Goal: Find specific page/section: Find specific page/section

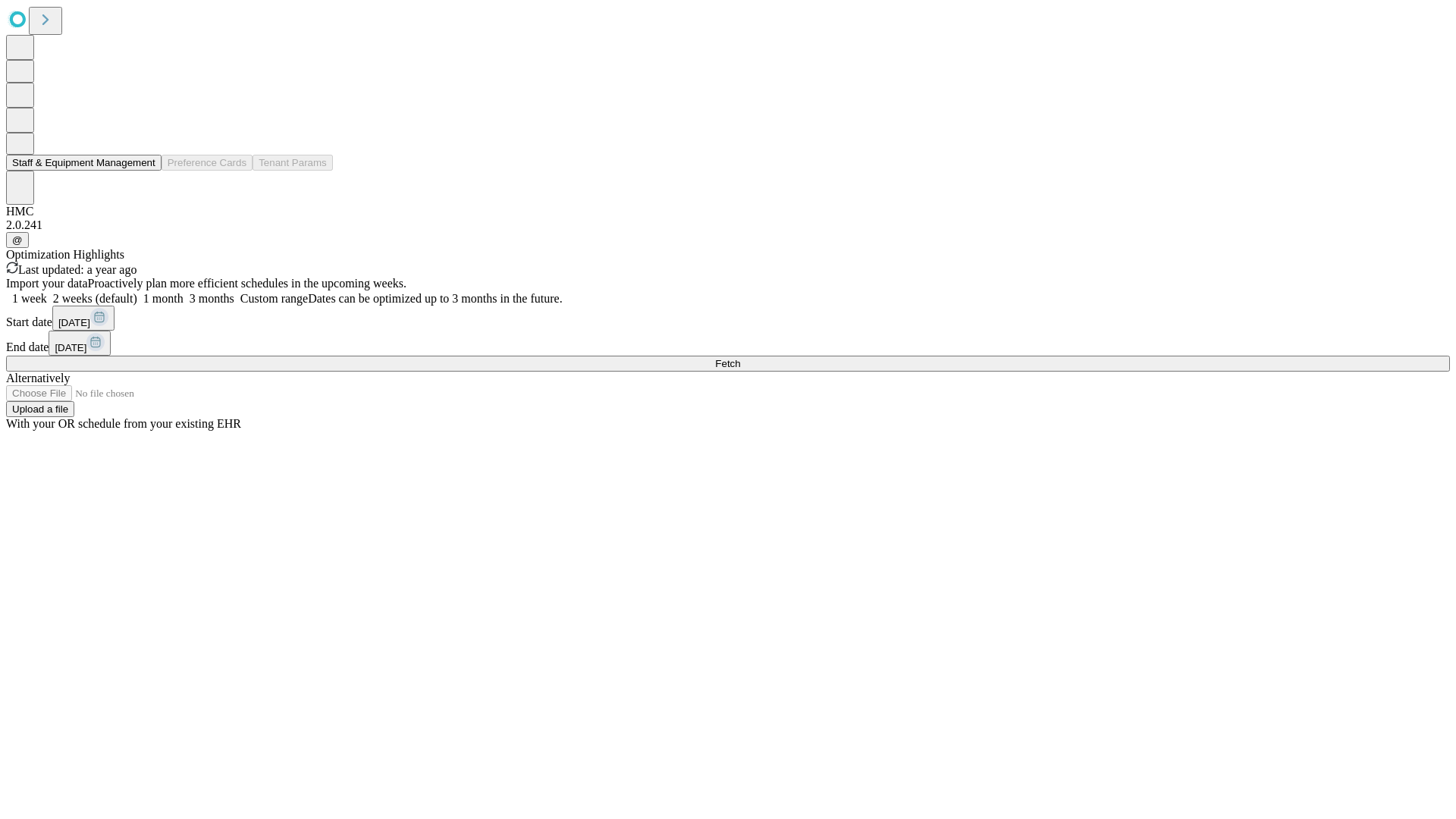
click at [145, 170] on button "Staff & Equipment Management" at bounding box center [83, 163] width 156 height 16
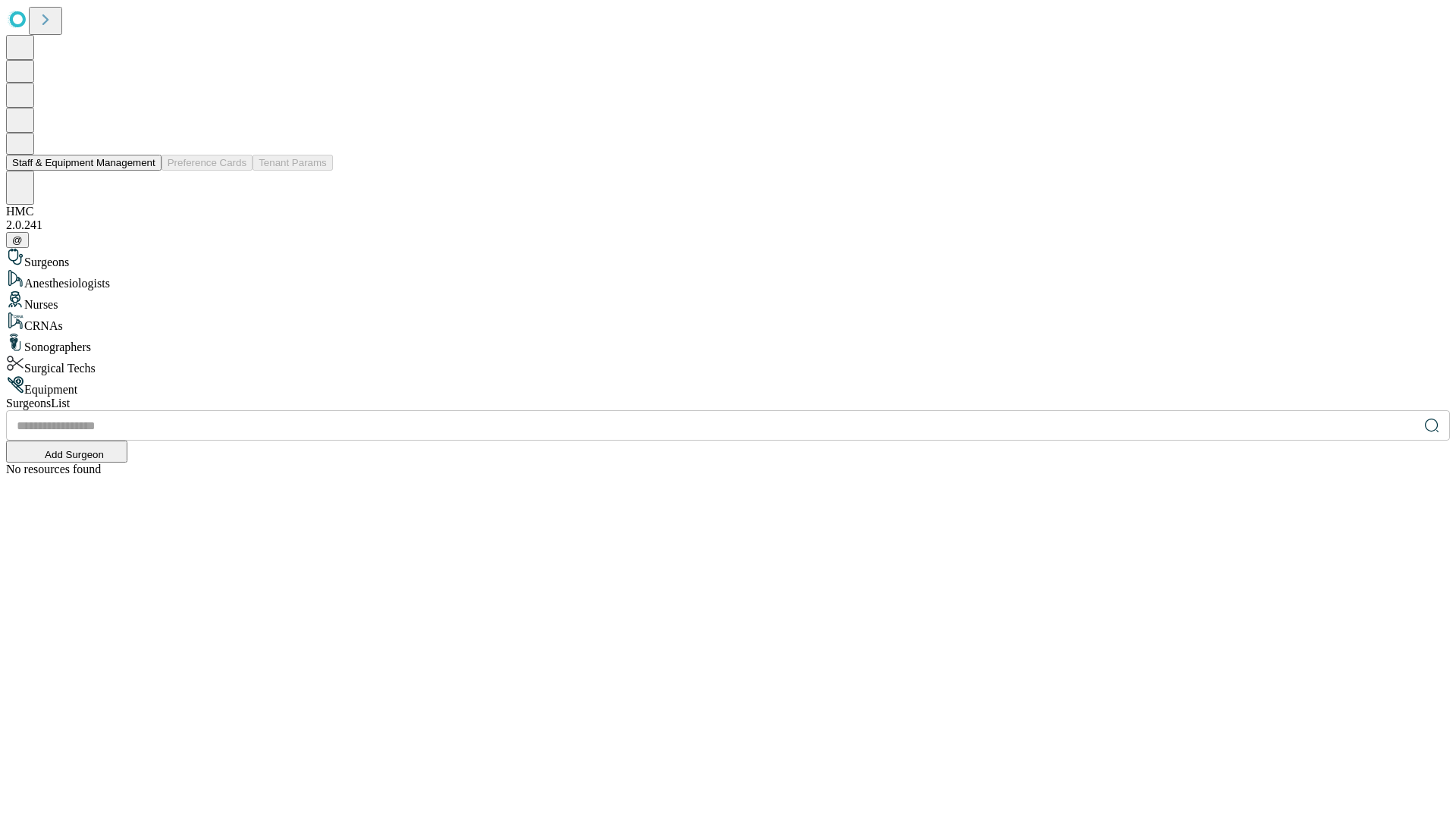
click at [145, 170] on button "Staff & Equipment Management" at bounding box center [83, 163] width 156 height 16
